Goal: Task Accomplishment & Management: Use online tool/utility

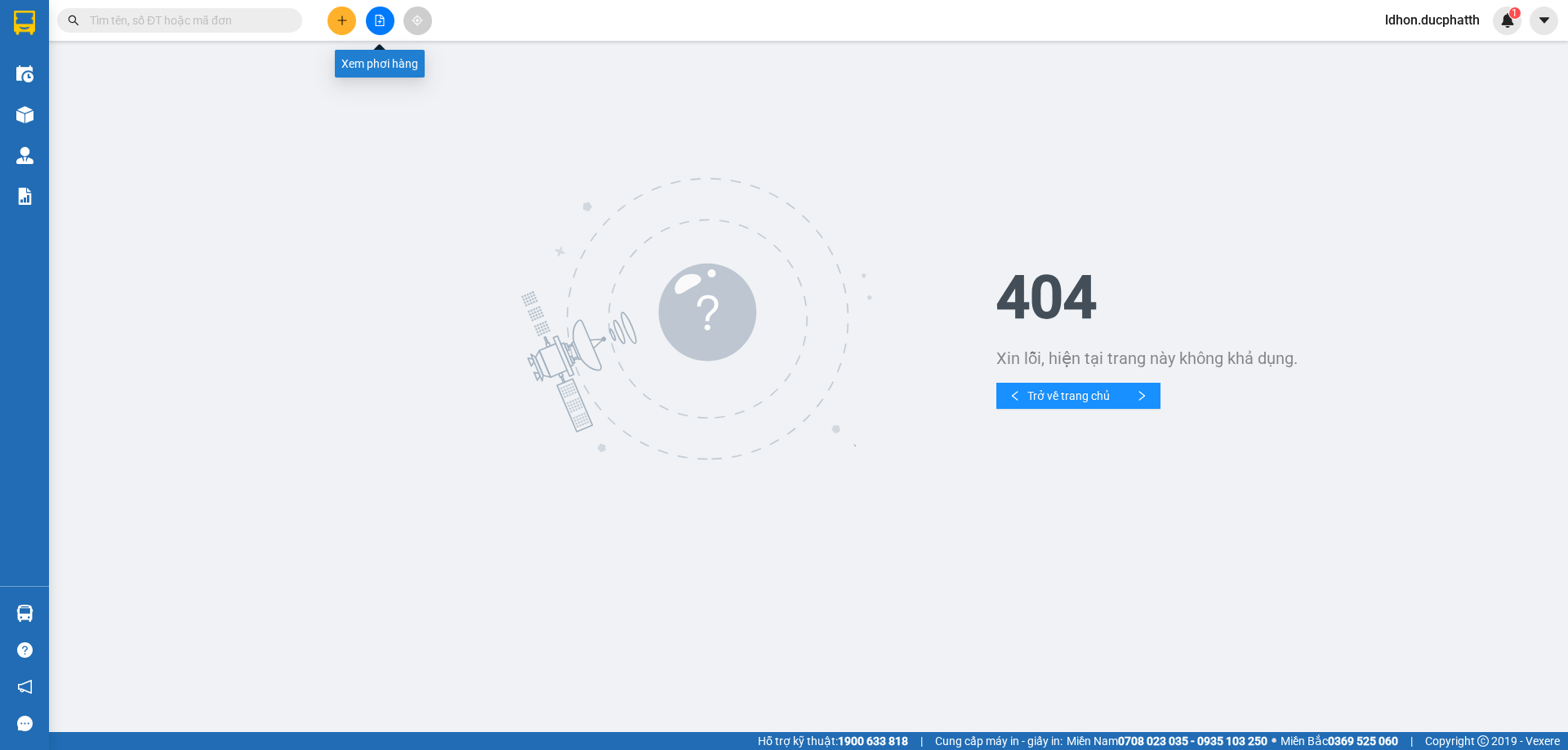
click at [370, 25] on button at bounding box center [380, 21] width 29 height 29
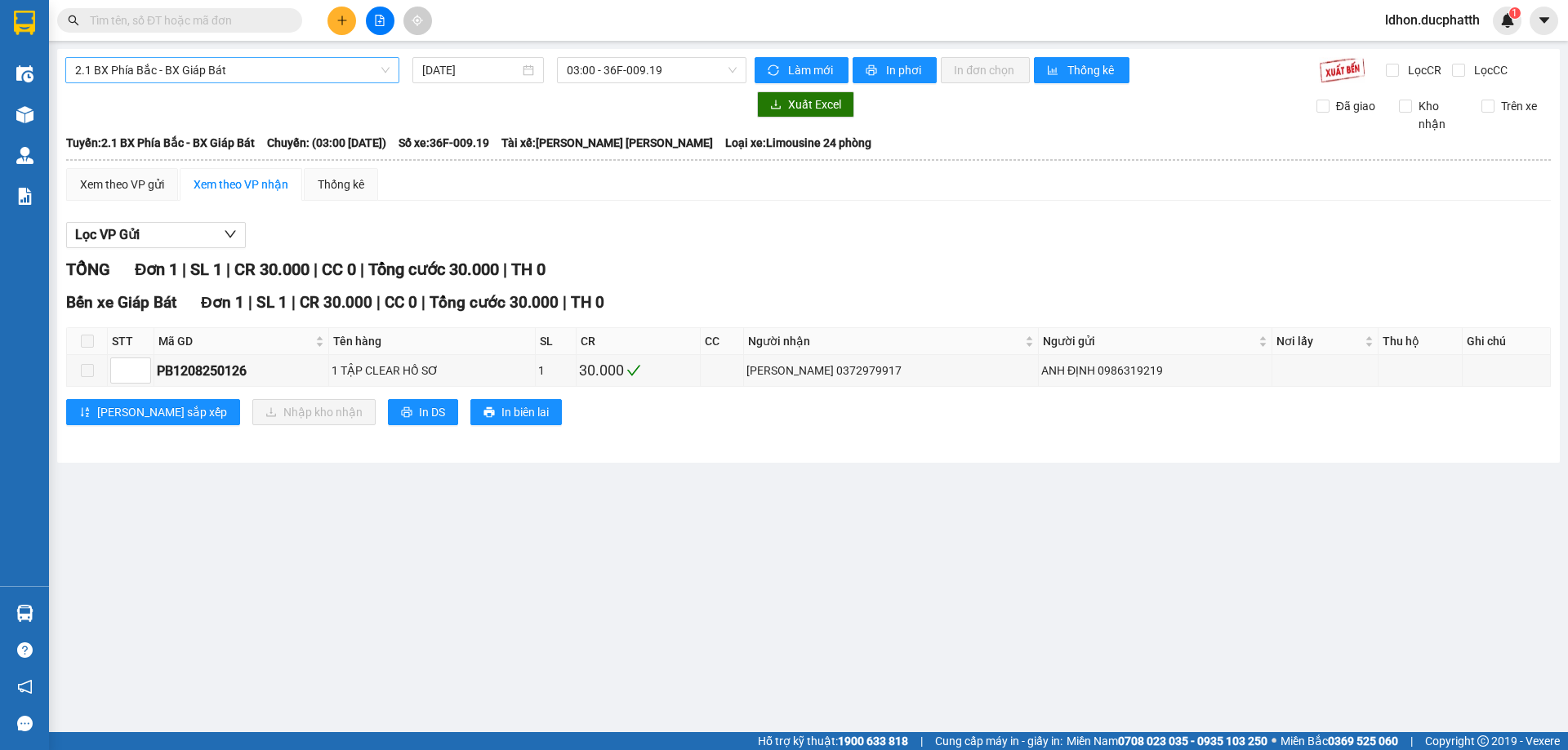
click at [196, 78] on span "2.1 BX Phía Bắc - BX Giáp Bát" at bounding box center [232, 70] width 315 height 25
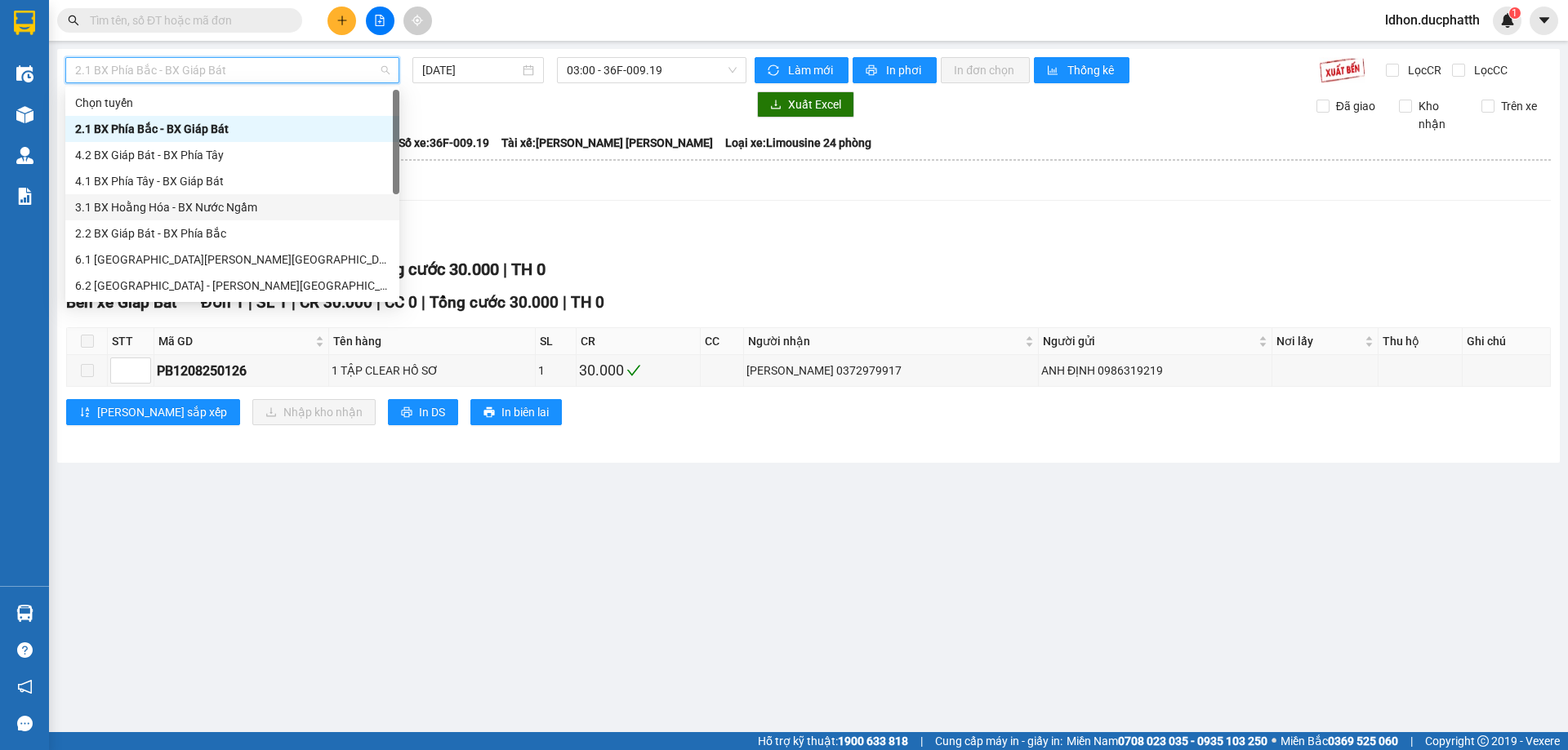
click at [203, 205] on div "3.1 BX Hoằng Hóa - BX Nước Ngầm" at bounding box center [232, 207] width 315 height 18
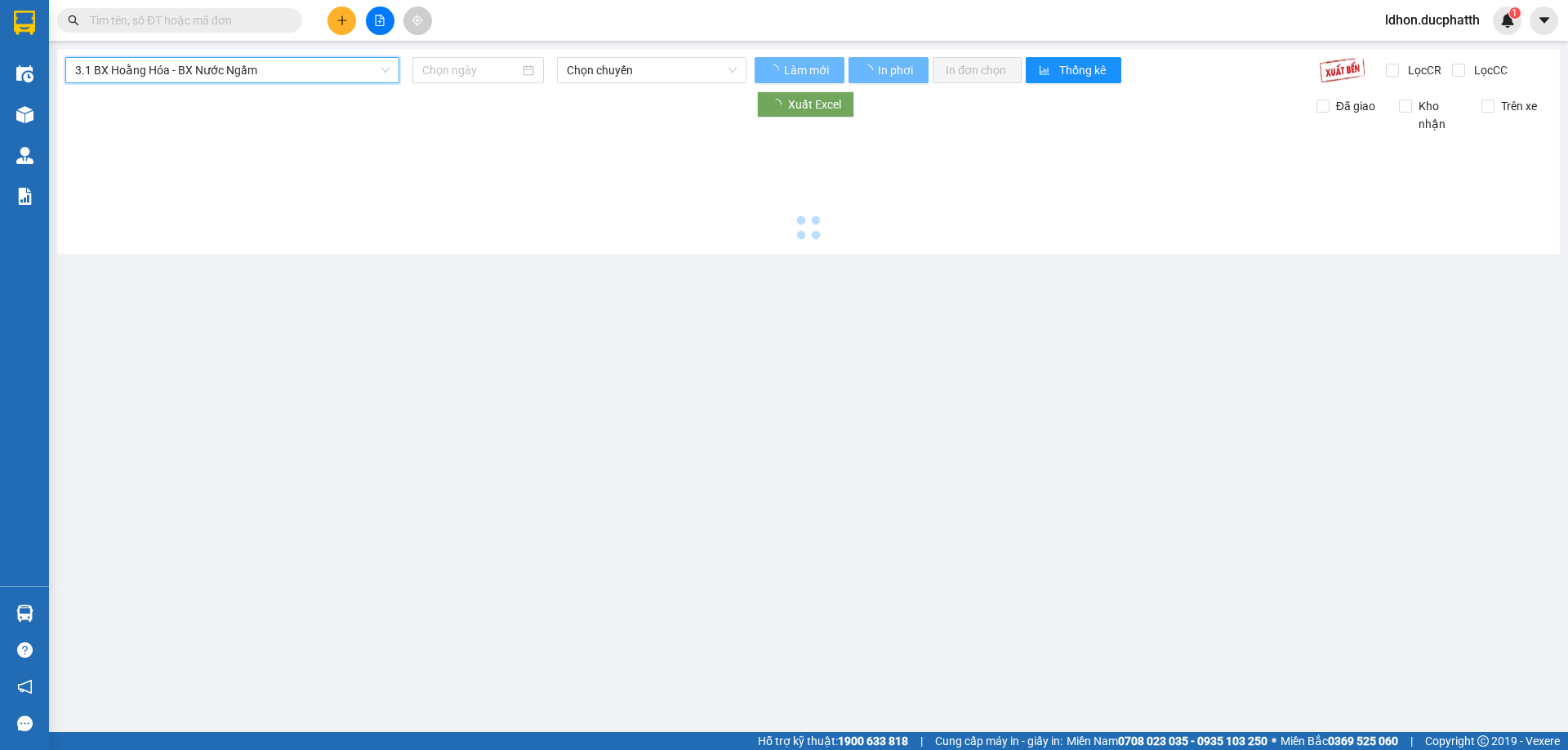
type input "[DATE]"
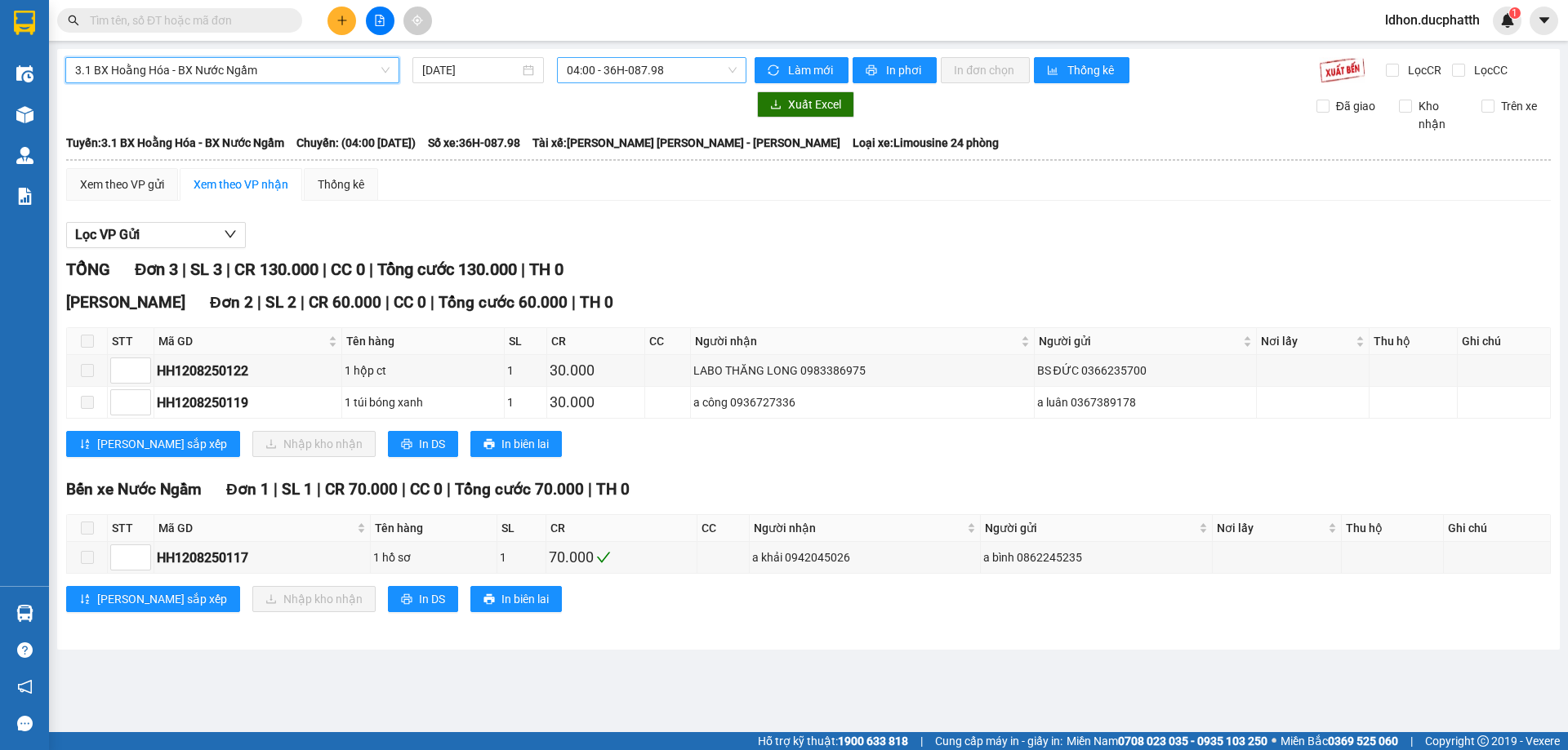
click at [679, 63] on span "04:00 - 36H-087.98" at bounding box center [651, 70] width 170 height 25
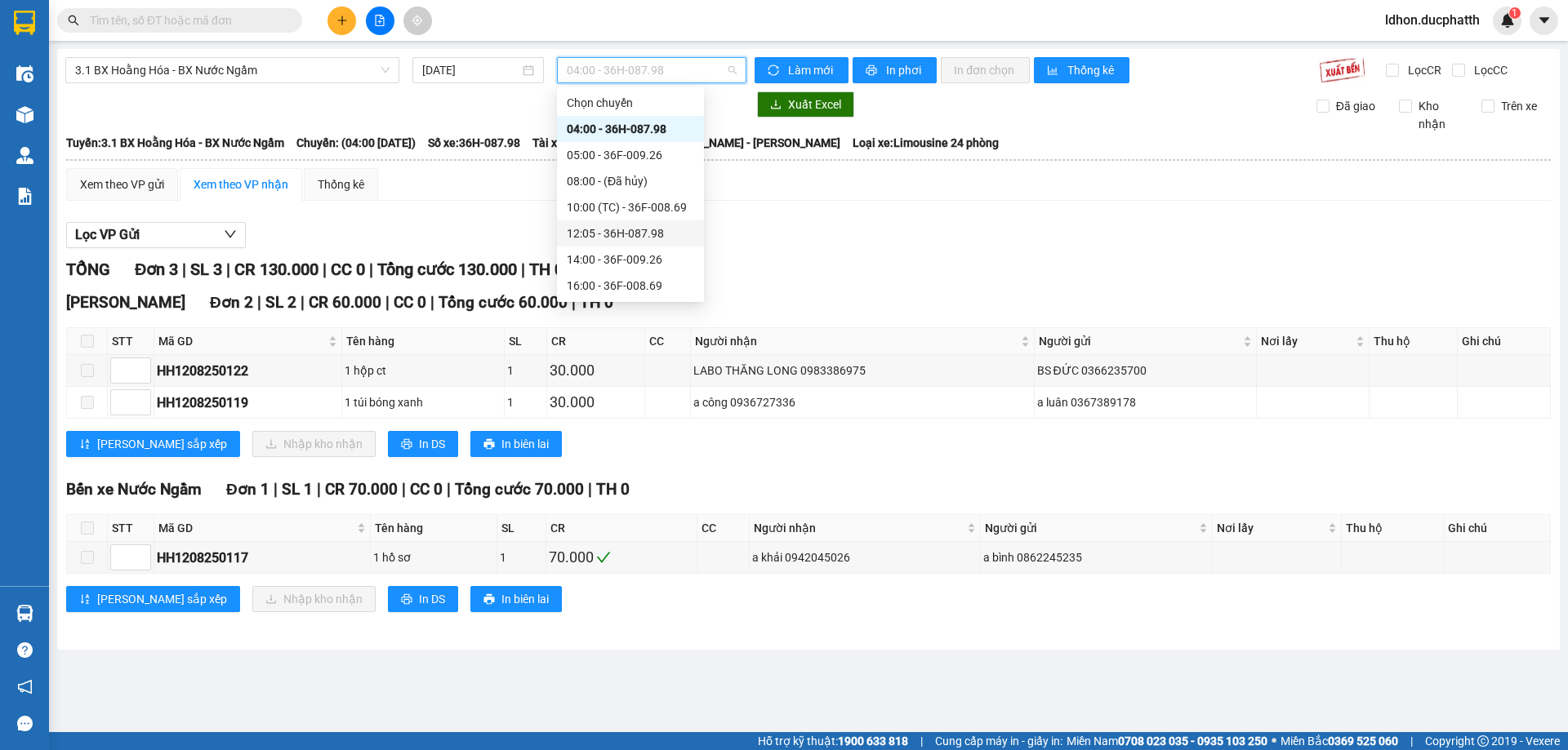
click at [662, 230] on div "12:05 - 36H-087.98" at bounding box center [630, 233] width 127 height 18
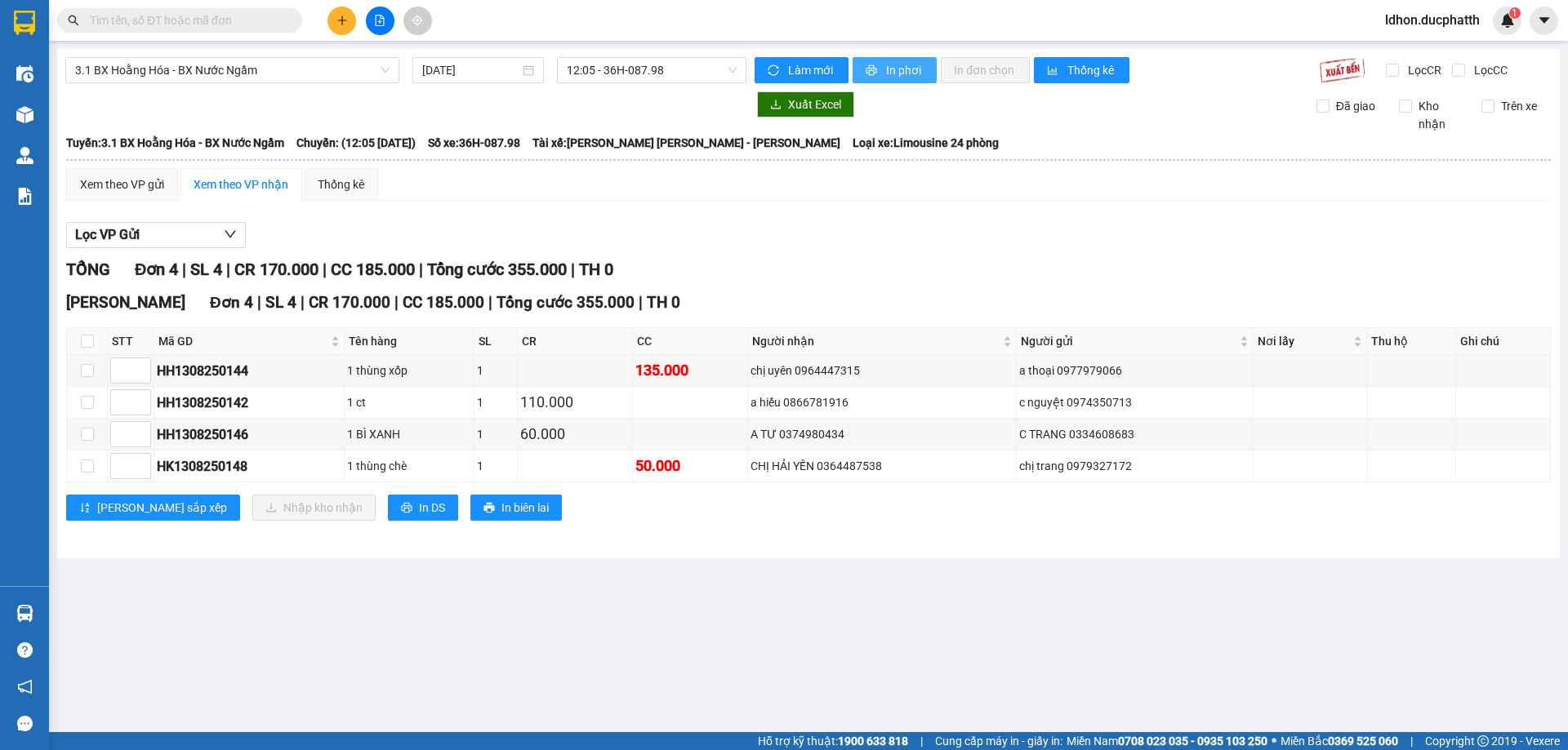
click at [903, 70] on span "In phơi" at bounding box center [904, 69] width 37 height 18
click at [654, 66] on span "12:05 - 36H-087.98" at bounding box center [651, 70] width 170 height 25
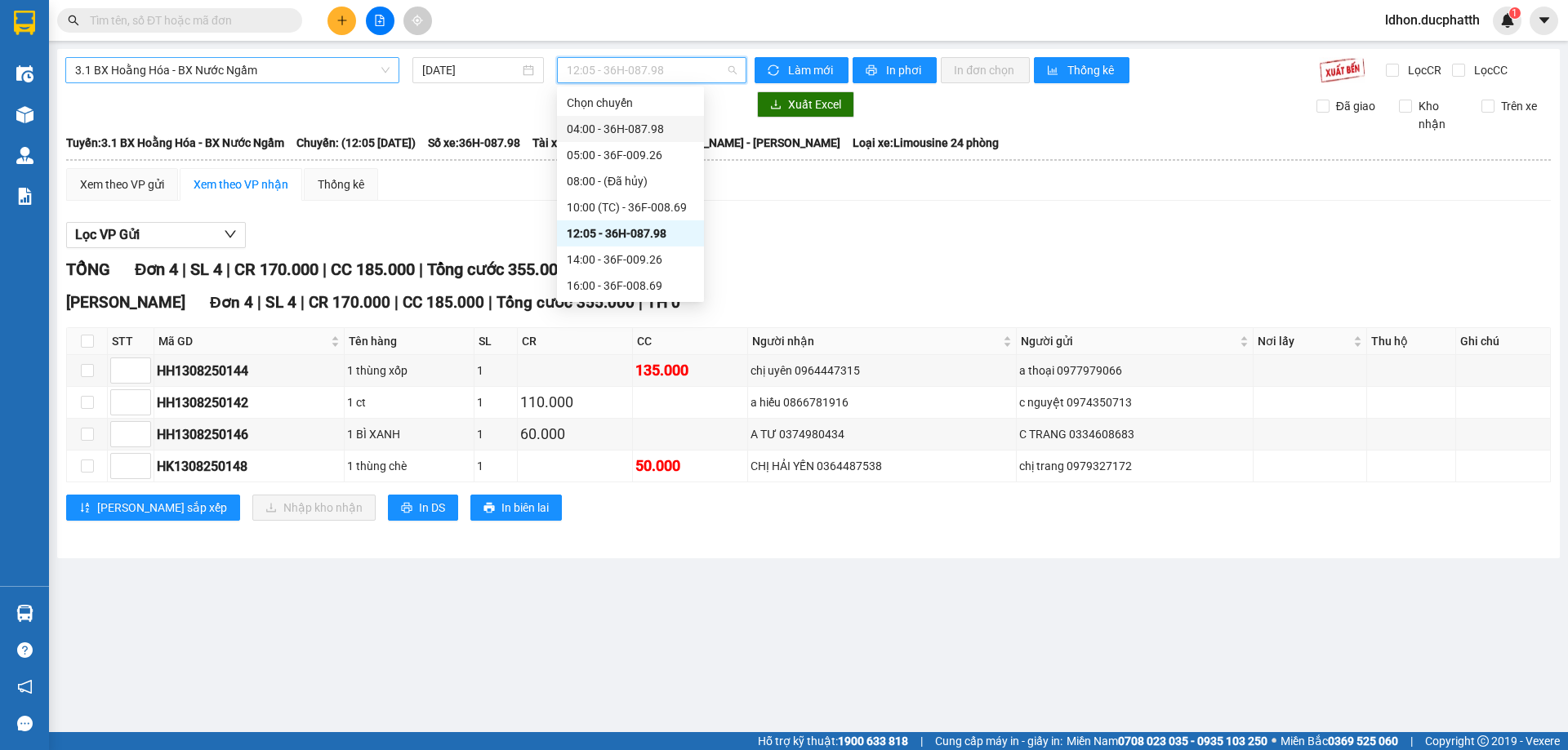
click at [235, 62] on span "3.1 BX Hoằng Hóa - BX Nước Ngầm" at bounding box center [232, 70] width 315 height 25
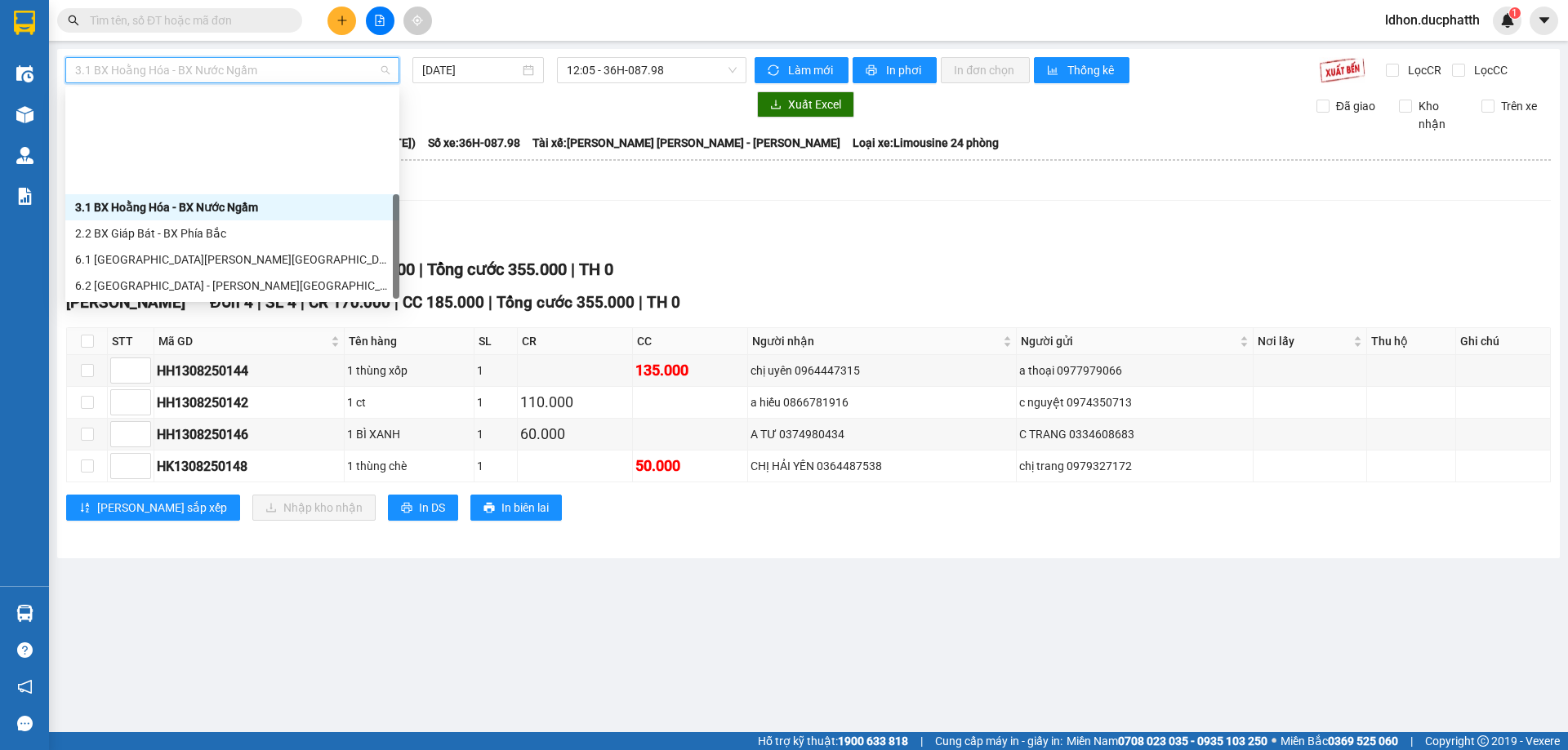
scroll to position [130, 0]
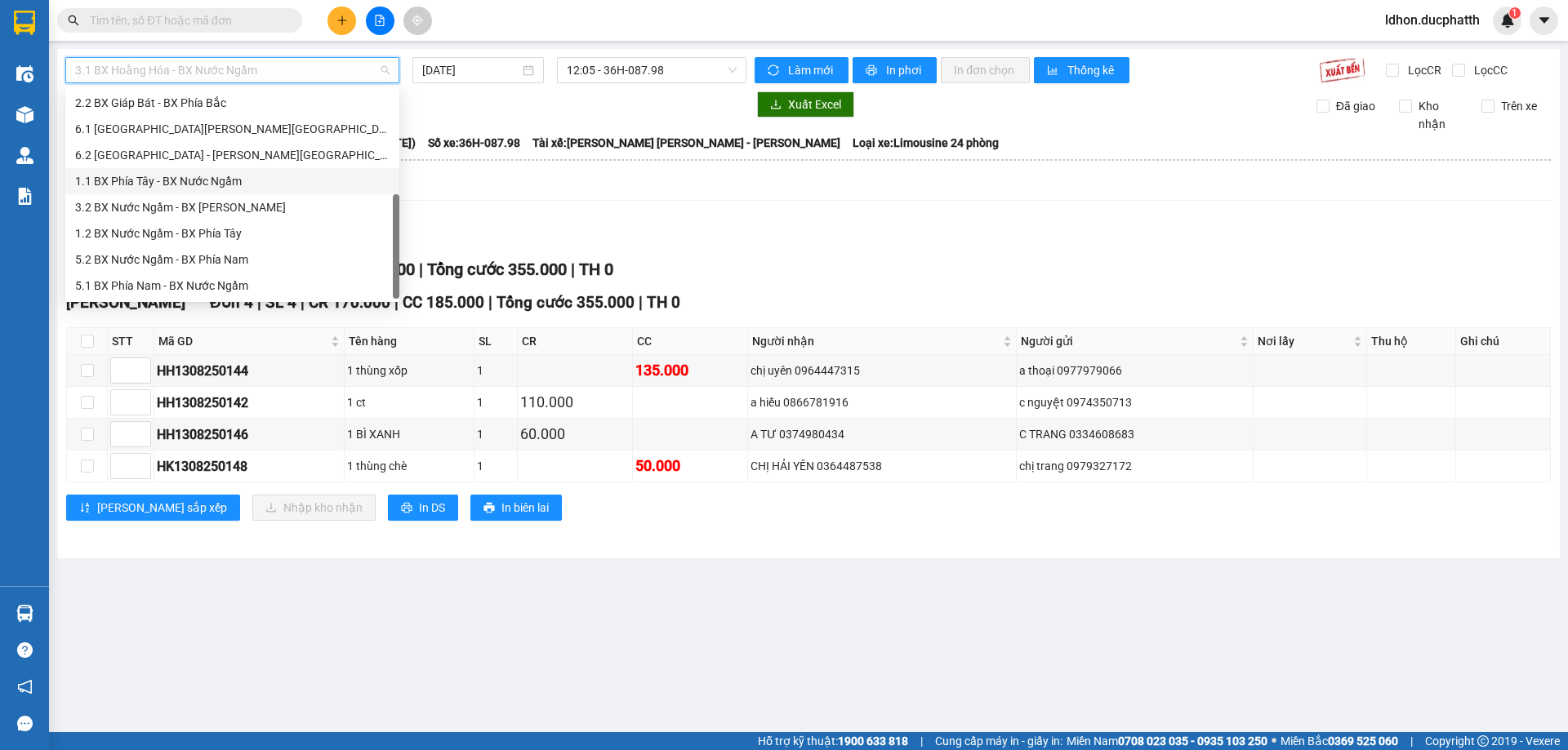
click at [233, 184] on div "1.1 BX Phía Tây - BX Nước Ngầm" at bounding box center [232, 181] width 315 height 18
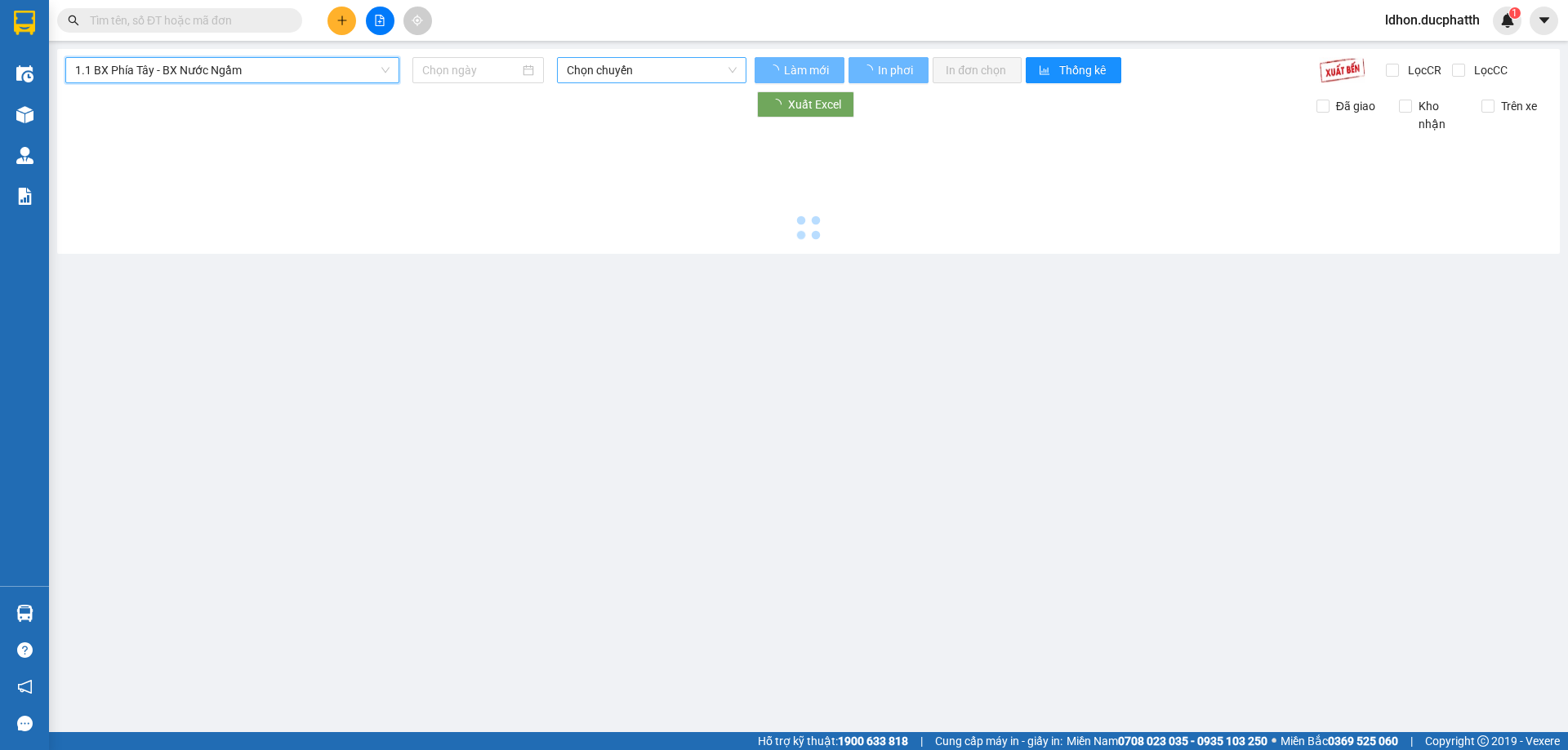
type input "[DATE]"
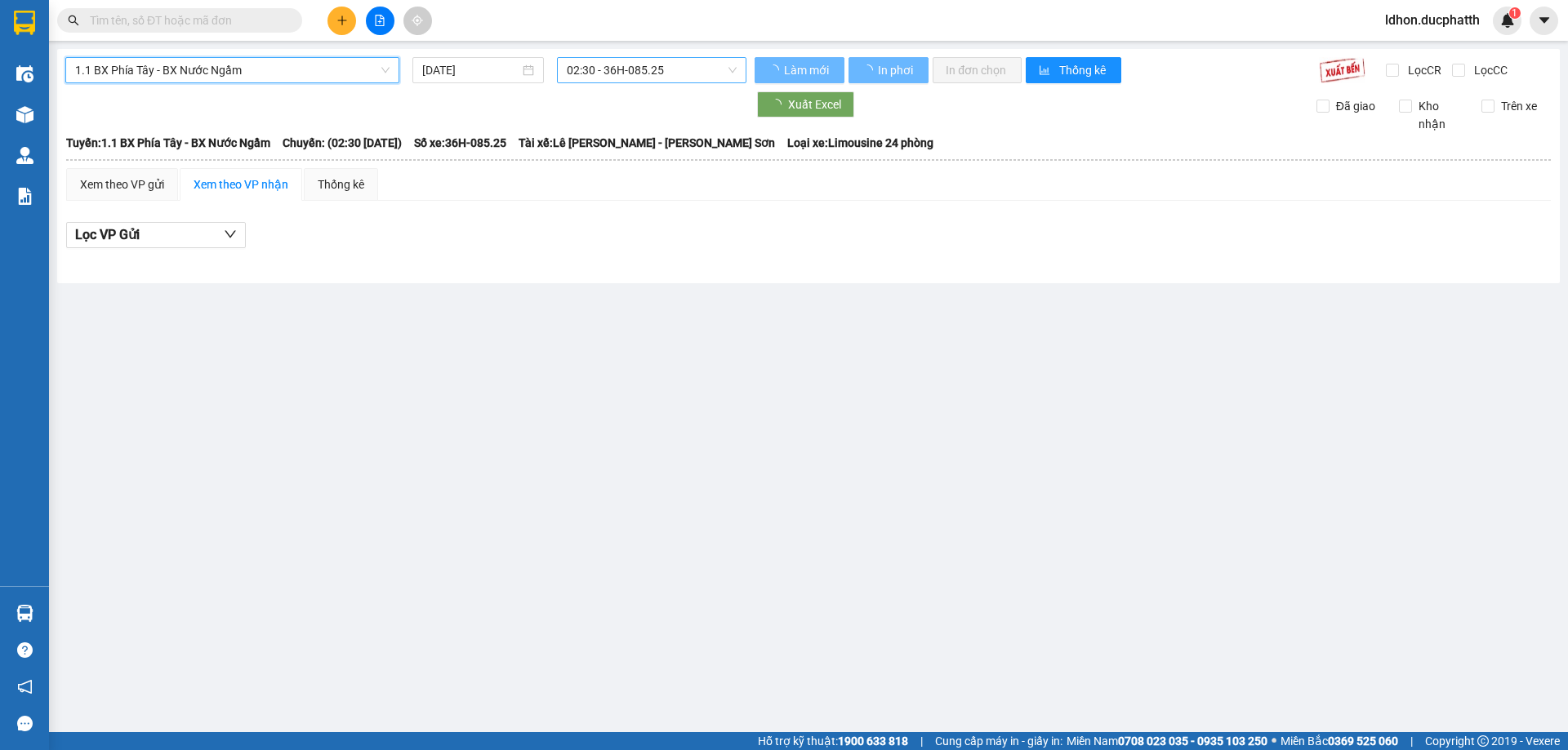
click at [641, 71] on span "02:30 - 36H-085.25" at bounding box center [651, 70] width 170 height 25
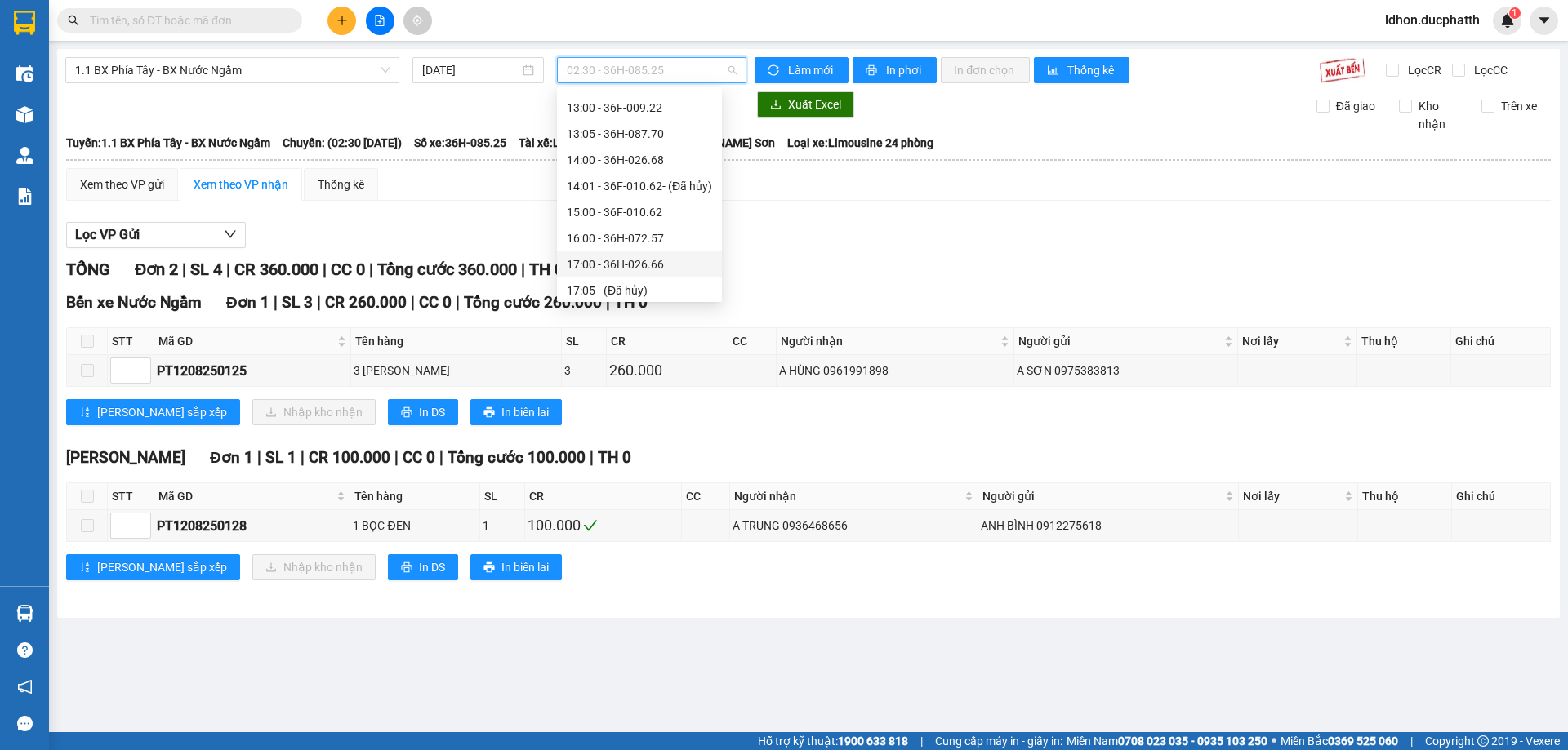
scroll to position [415, 0]
click at [672, 122] on div "13:00 - 36F-009.22" at bounding box center [639, 130] width 165 height 26
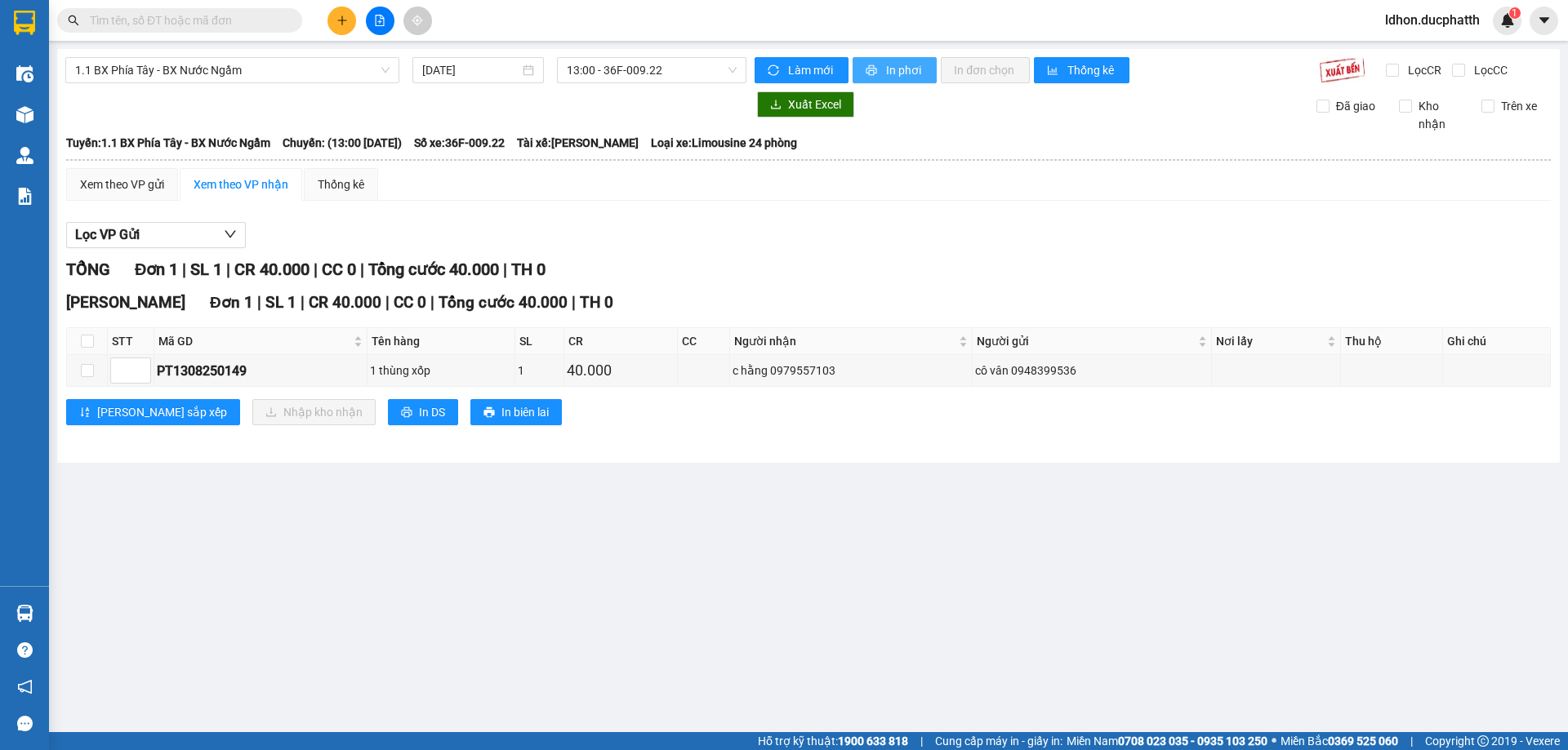
click at [912, 76] on span "In phơi" at bounding box center [904, 69] width 37 height 18
